Goal: Information Seeking & Learning: Learn about a topic

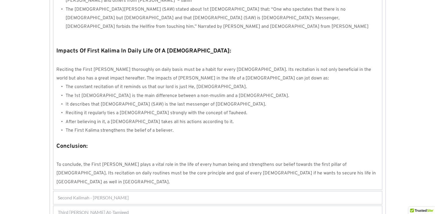
scroll to position [523, 0]
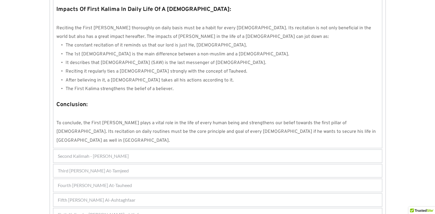
click at [120, 197] on span "Fifth Kalimah - Kalimah Al-Ashtaghfaar" at bounding box center [97, 200] width 78 height 7
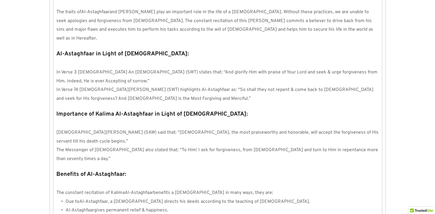
scroll to position [624, 0]
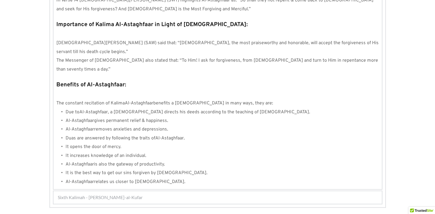
click at [111, 194] on span "Sixth Kalimah - Kalimah Radd-al-Kufar" at bounding box center [100, 197] width 85 height 7
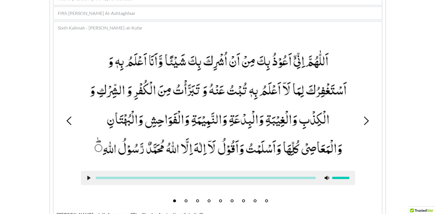
scroll to position [183, 0]
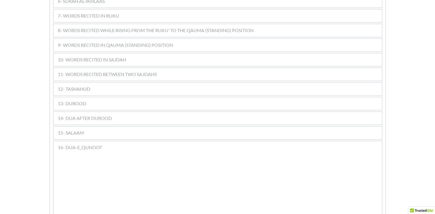
scroll to position [431, 0]
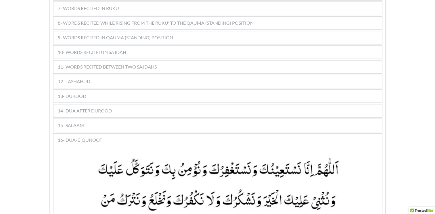
click at [86, 78] on span "12- TASHAHUD" at bounding box center [74, 81] width 32 height 7
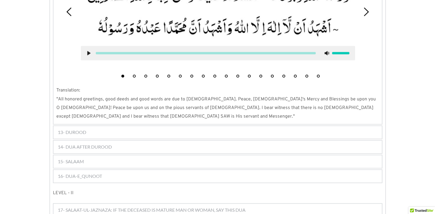
scroll to position [632, 0]
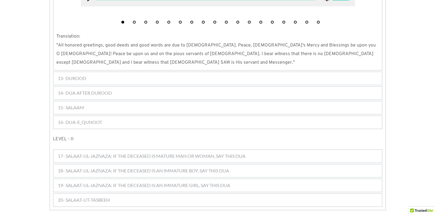
click at [74, 90] on span "14- DUA AFTER DUROOD" at bounding box center [85, 93] width 54 height 7
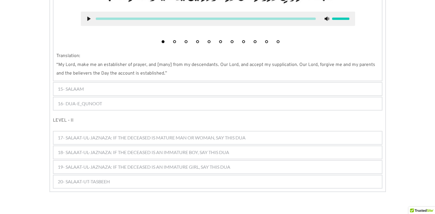
scroll to position [616, 0]
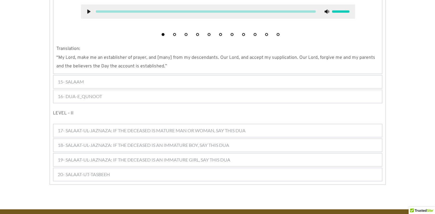
click at [88, 93] on span "16- DUA-E_QUNOOT" at bounding box center [80, 96] width 44 height 7
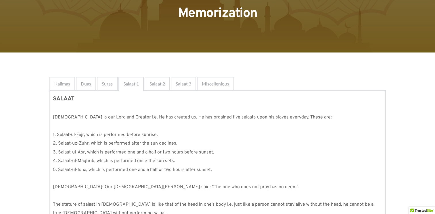
scroll to position [6, 0]
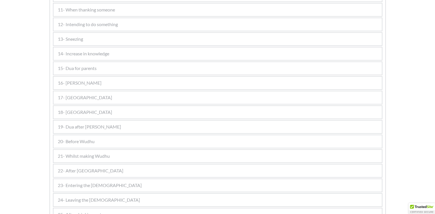
scroll to position [472, 0]
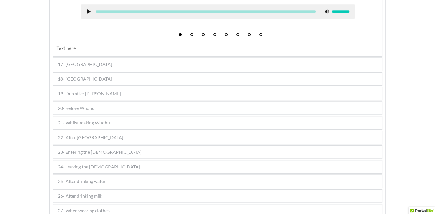
scroll to position [600, 0]
click at [76, 61] on span "17- Azaan" at bounding box center [85, 64] width 54 height 7
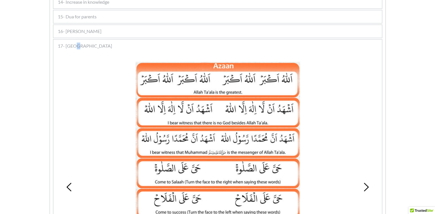
scroll to position [313, 0]
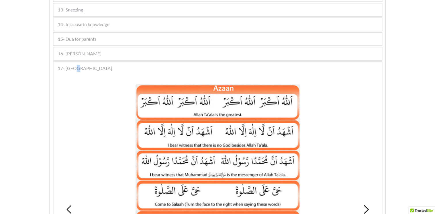
click at [99, 90] on div at bounding box center [218, 193] width 274 height 218
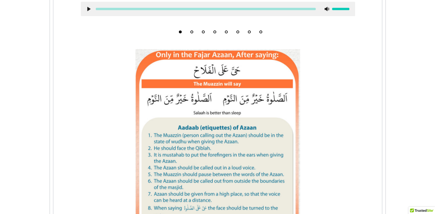
scroll to position [629, 0]
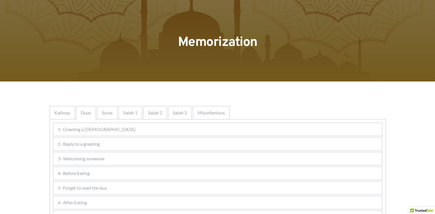
scroll to position [0, 0]
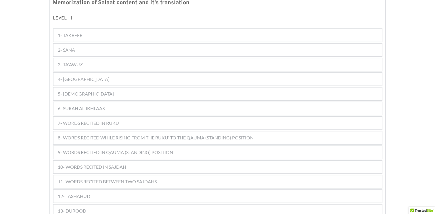
scroll to position [345, 0]
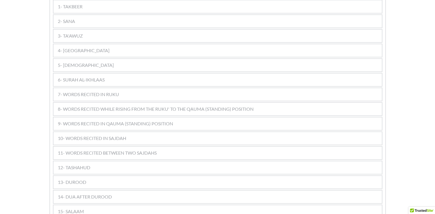
click at [128, 150] on span "11- WORDS RECITED BETWEEN TWO SAJDAHS" at bounding box center [107, 153] width 99 height 7
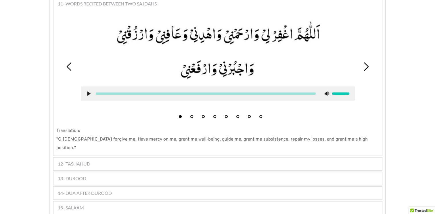
scroll to position [460, 0]
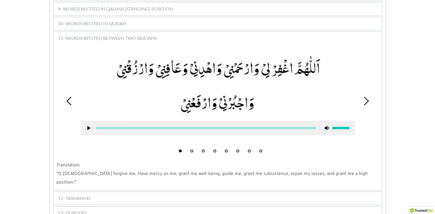
click at [285, 105] on div at bounding box center [217, 95] width 283 height 90
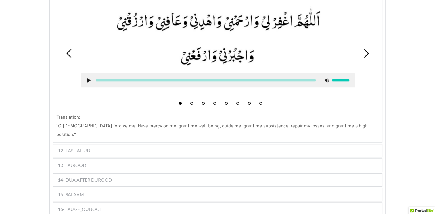
scroll to position [517, 0]
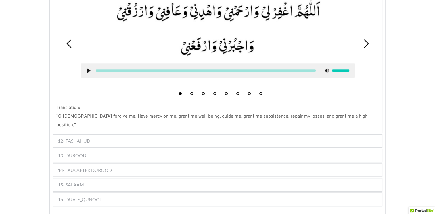
click at [88, 138] on span "12- TASHAHUD" at bounding box center [74, 141] width 32 height 7
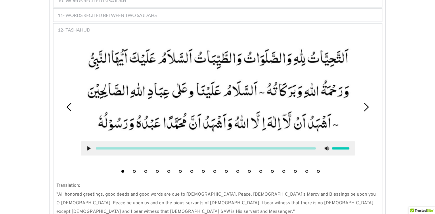
scroll to position [496, 0]
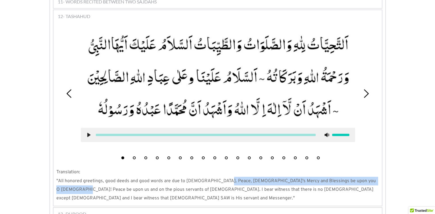
drag, startPoint x: 218, startPoint y: 170, endPoint x: 382, endPoint y: 172, distance: 164.4
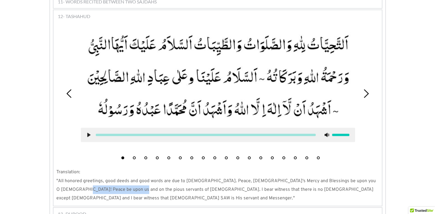
drag, startPoint x: 104, startPoint y: 177, endPoint x: 53, endPoint y: 175, distance: 50.9
click at [53, 175] on div "1 2 3 4 5 6 7 8 9 10 11 12 13 14 15 16 17 18 Translation: "All honored greeting…" at bounding box center [217, 114] width 328 height 184
click at [110, 186] on div "12- TASHAHUD 1 2 3 4 5 6 7 8 9 10 11 12 13 14 15 16 17 18 Translation: "All hon…" at bounding box center [217, 107] width 329 height 197
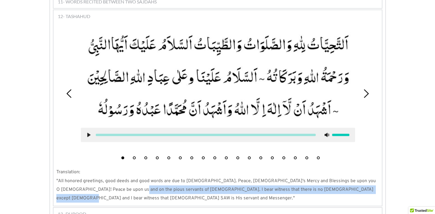
drag, startPoint x: 105, startPoint y: 178, endPoint x: 371, endPoint y: 174, distance: 266.7
click at [371, 177] on p ""All honored greetings, good deeds and good words are due to [DEMOGRAPHIC_DATA]…" at bounding box center [217, 190] width 322 height 26
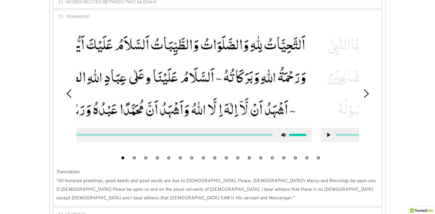
drag, startPoint x: 254, startPoint y: 59, endPoint x: 246, endPoint y: 82, distance: 24.0
click at [245, 81] on picture at bounding box center [175, 77] width 274 height 90
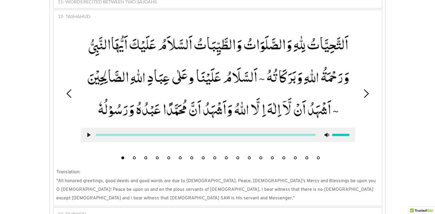
scroll to position [468, 0]
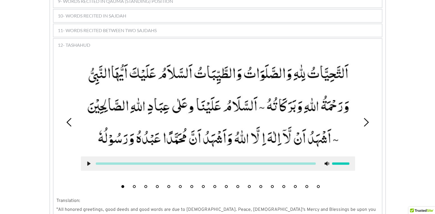
click at [243, 103] on picture at bounding box center [218, 106] width 274 height 90
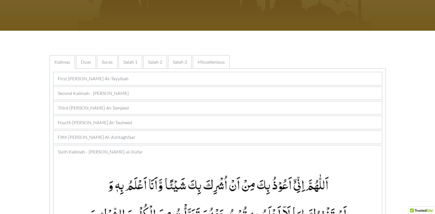
scroll to position [68, 0]
click at [152, 97] on div "Second Kalimah - [PERSON_NAME]" at bounding box center [217, 93] width 328 height 13
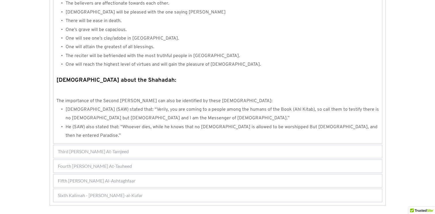
scroll to position [601, 0]
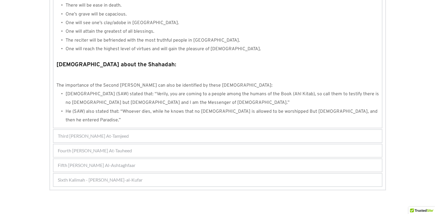
click at [141, 145] on div "Fourth [PERSON_NAME] At-Tauheed" at bounding box center [217, 151] width 328 height 13
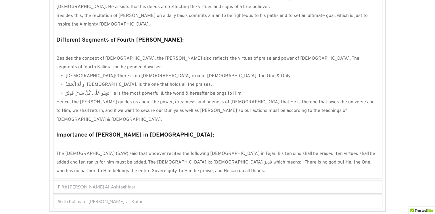
scroll to position [522, 0]
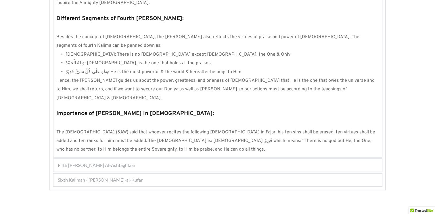
click at [122, 162] on span "Fifth [PERSON_NAME] Al-Ashtaghfaar" at bounding box center [97, 165] width 78 height 7
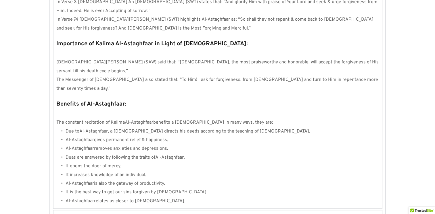
scroll to position [624, 0]
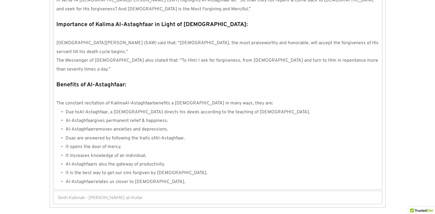
click at [121, 194] on span "Sixth Kalimah - [PERSON_NAME]-al-Kufar" at bounding box center [100, 197] width 85 height 7
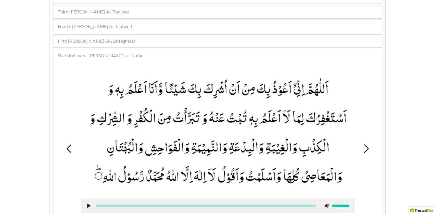
scroll to position [154, 0]
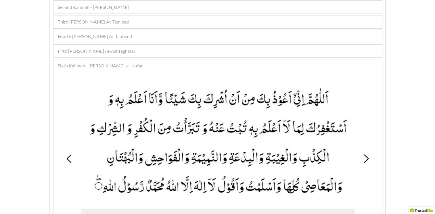
click at [137, 52] on div "Fifth Kalimah - Kalimah Al-Ashtaghfaar" at bounding box center [217, 51] width 328 height 13
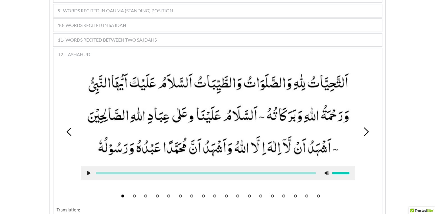
scroll to position [468, 0]
